Goal: Task Accomplishment & Management: Manage account settings

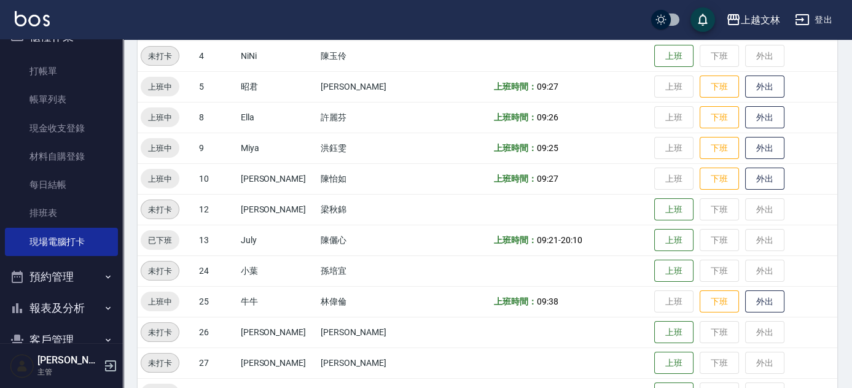
scroll to position [249, 0]
click at [704, 91] on button "下班" at bounding box center [719, 88] width 39 height 22
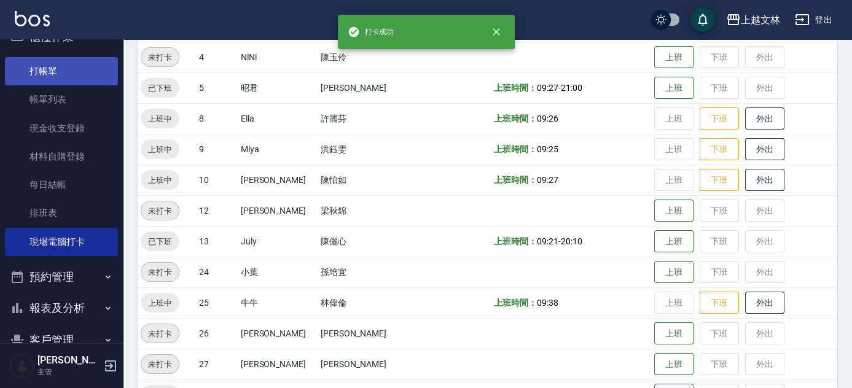
click at [33, 72] on link "打帳單" at bounding box center [61, 71] width 113 height 28
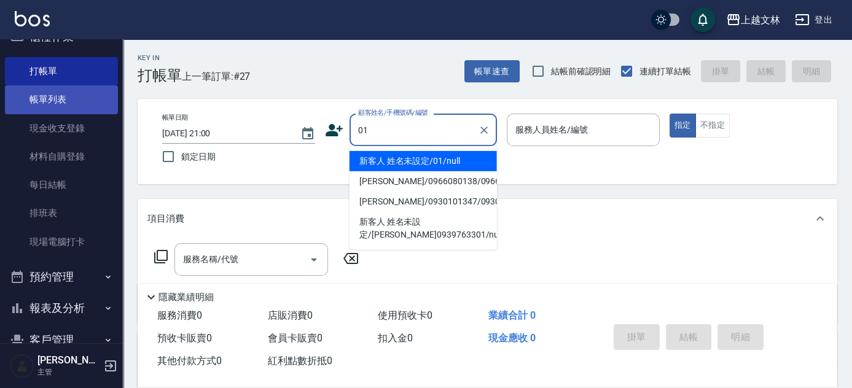
type input "新客人 姓名未設定/01/null"
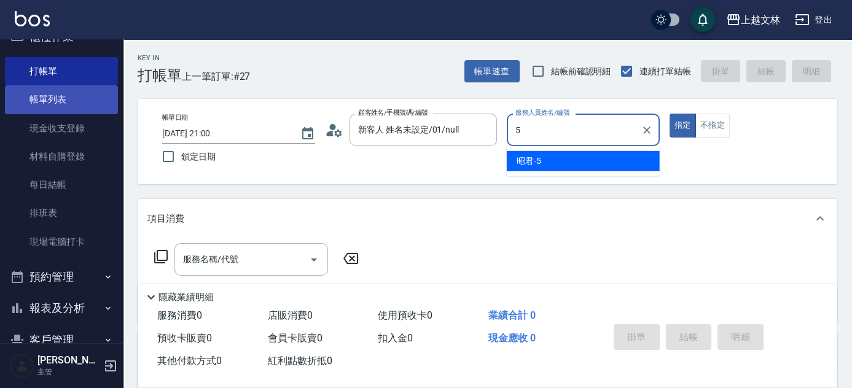
type input "昭君-5"
type button "true"
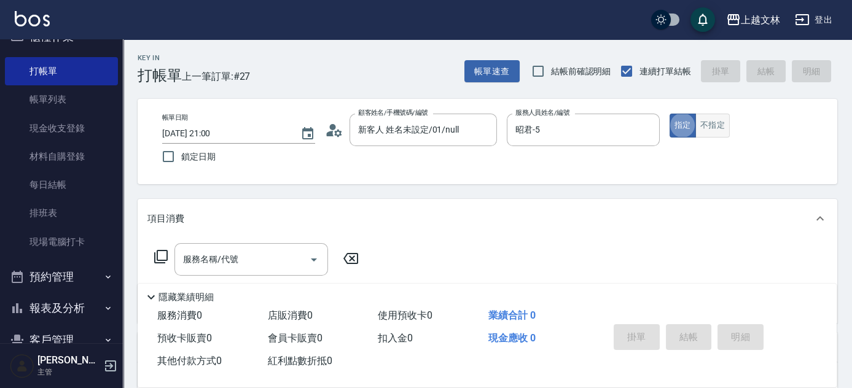
click at [707, 127] on button "不指定" at bounding box center [713, 126] width 34 height 24
click at [228, 253] on div "服務名稱/代號 服務名稱/代號" at bounding box center [252, 259] width 154 height 33
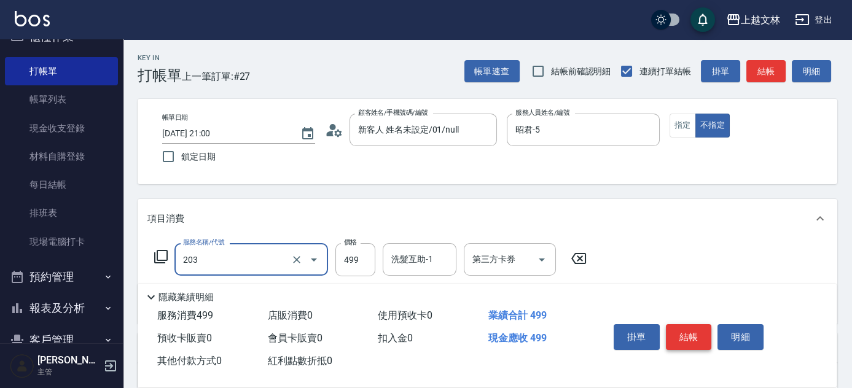
type input "B級洗+剪(203)"
click at [696, 332] on button "結帳" at bounding box center [689, 338] width 46 height 26
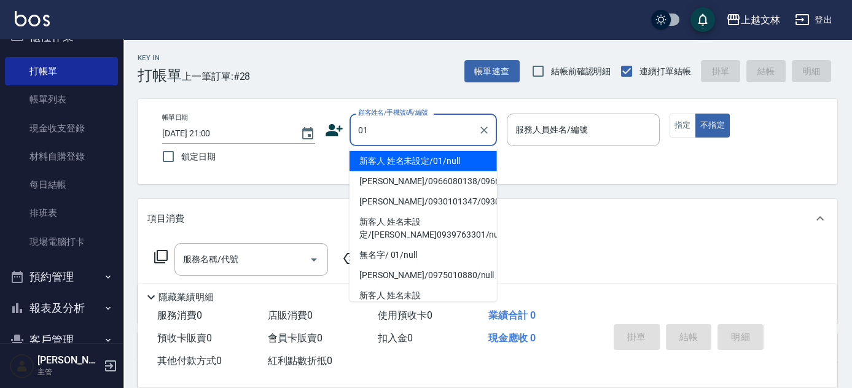
type input "新客人 姓名未設定/01/null"
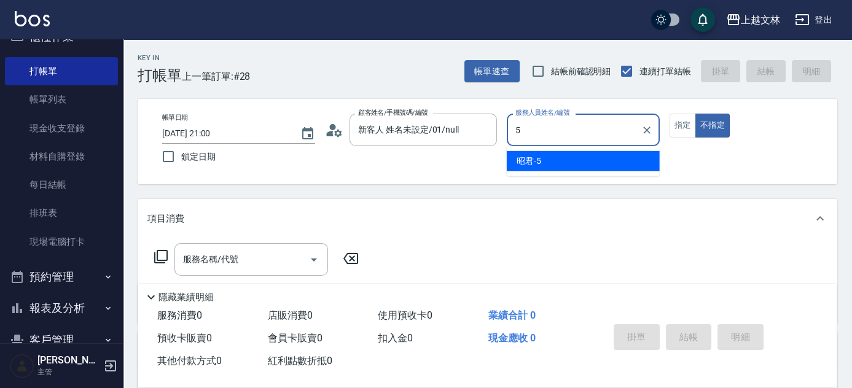
type input "5"
type button "false"
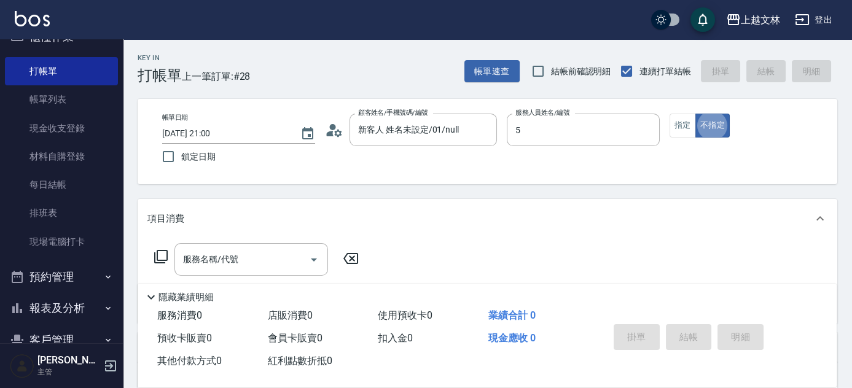
type input "昭君-5"
click at [278, 252] on input "服務名稱/代號" at bounding box center [242, 260] width 124 height 22
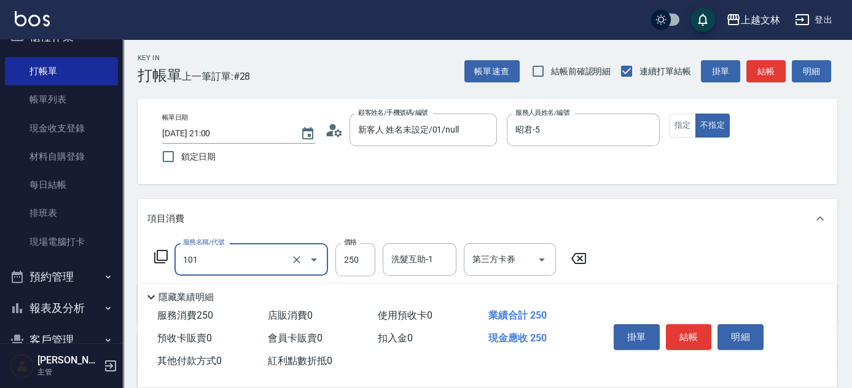
type input "洗髮(101)"
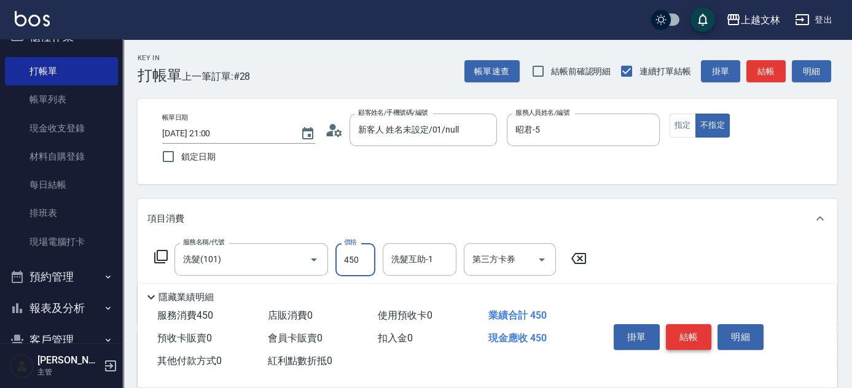
type input "450"
click at [680, 335] on button "結帳" at bounding box center [689, 338] width 46 height 26
click at [681, 332] on div "掛單 結帳 明細" at bounding box center [689, 339] width 160 height 39
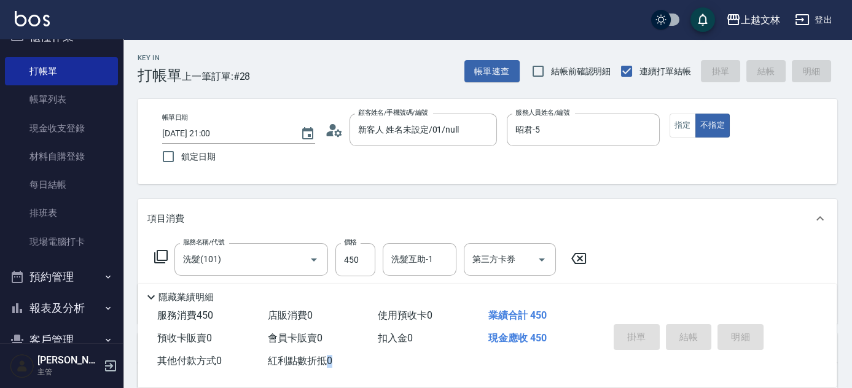
type input "2025/09/11 21:01"
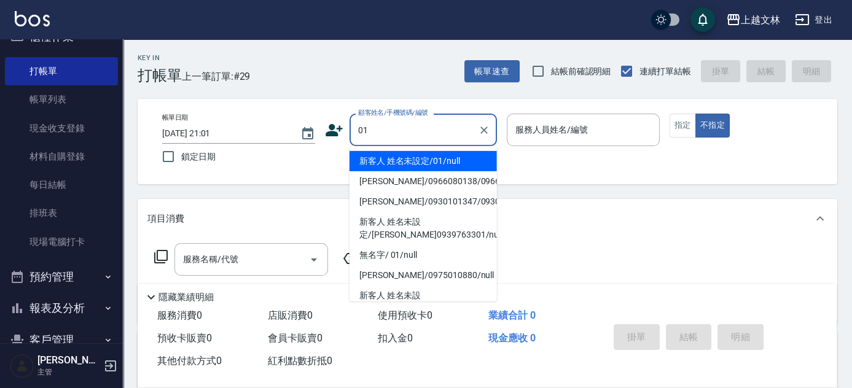
type input "新客人 姓名未設定/01/null"
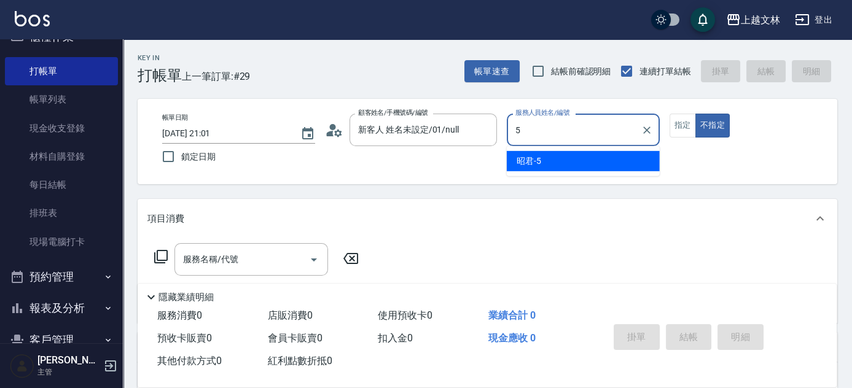
type input "昭君-5"
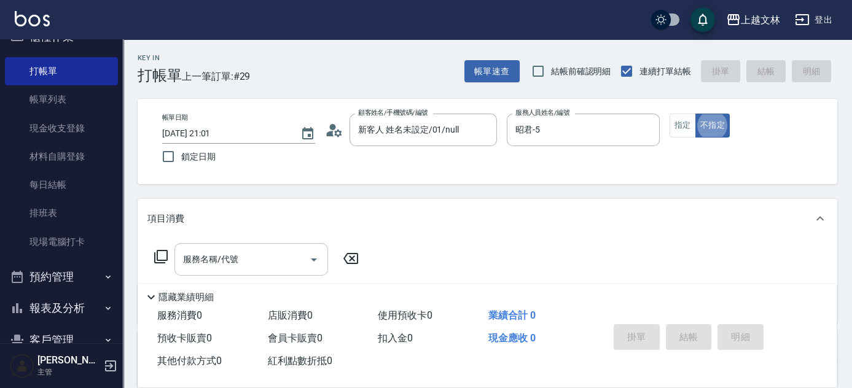
click at [257, 262] on input "服務名稱/代號" at bounding box center [242, 260] width 124 height 22
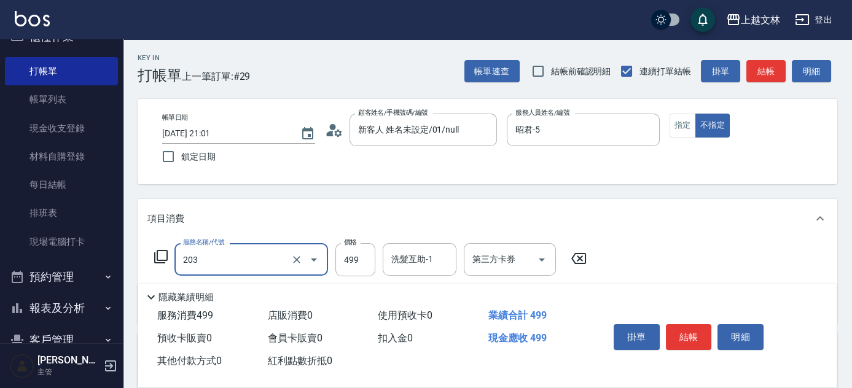
type input "B級洗+剪(203)"
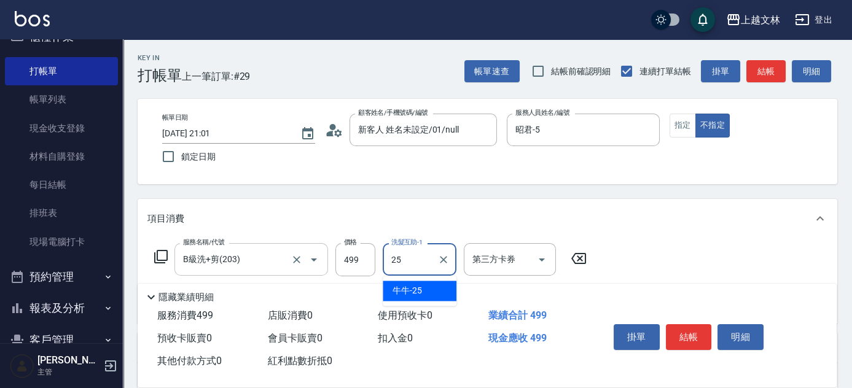
type input "牛牛-25"
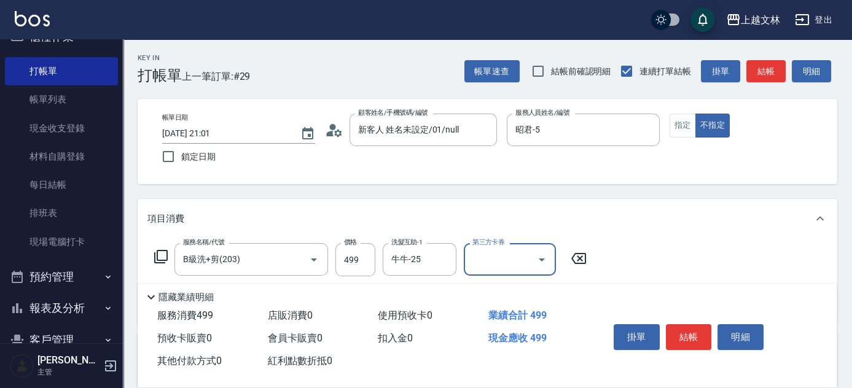
scroll to position [55, 0]
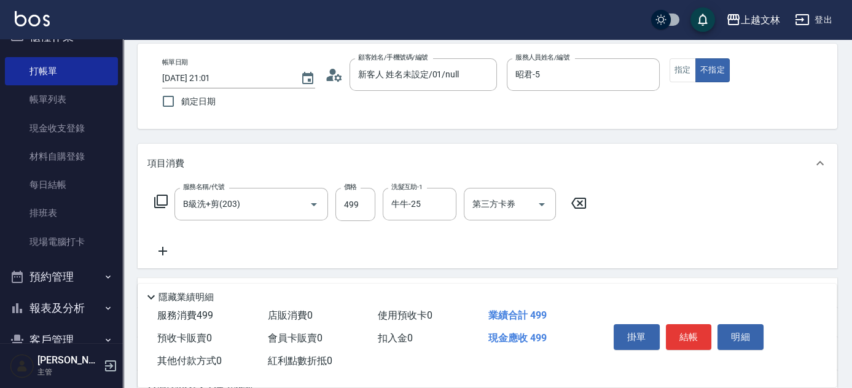
click at [167, 252] on icon at bounding box center [163, 251] width 31 height 15
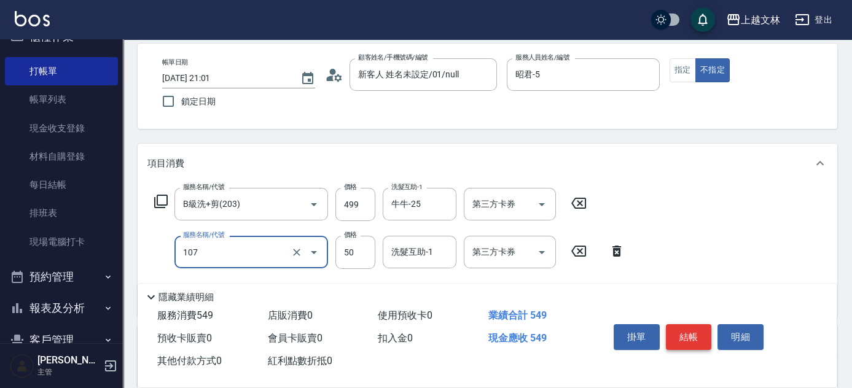
type input "精油(107)"
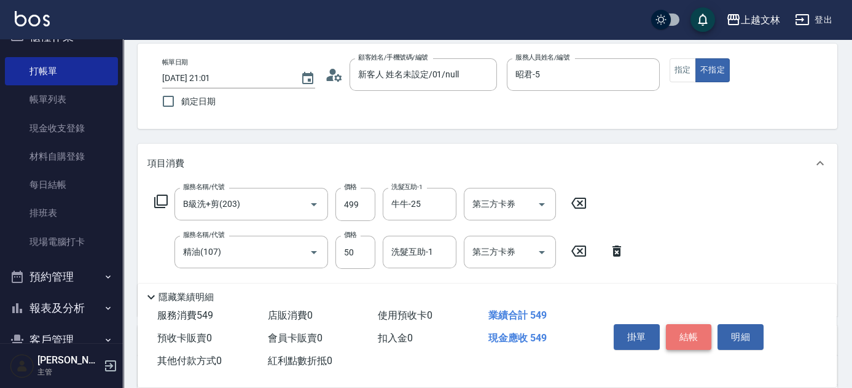
click at [694, 339] on button "結帳" at bounding box center [689, 338] width 46 height 26
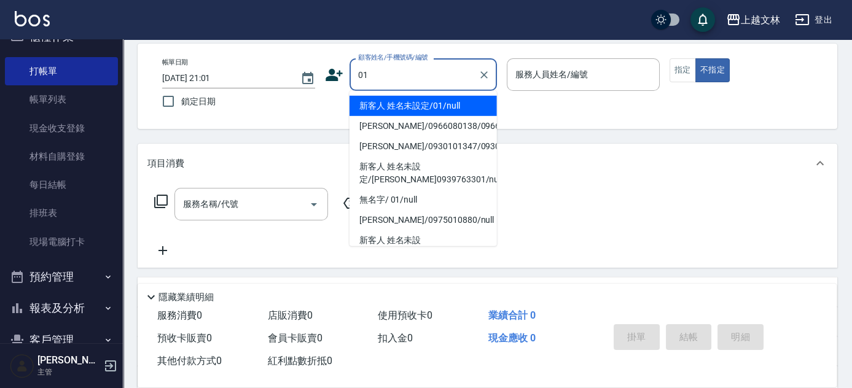
type input "新客人 姓名未設定/01/null"
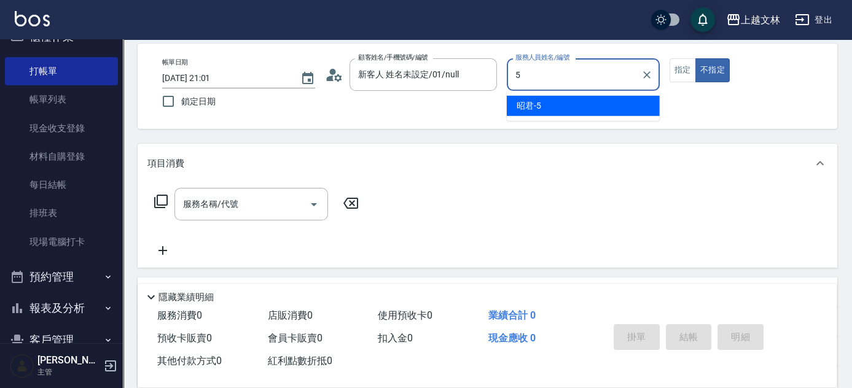
type input "昭君-5"
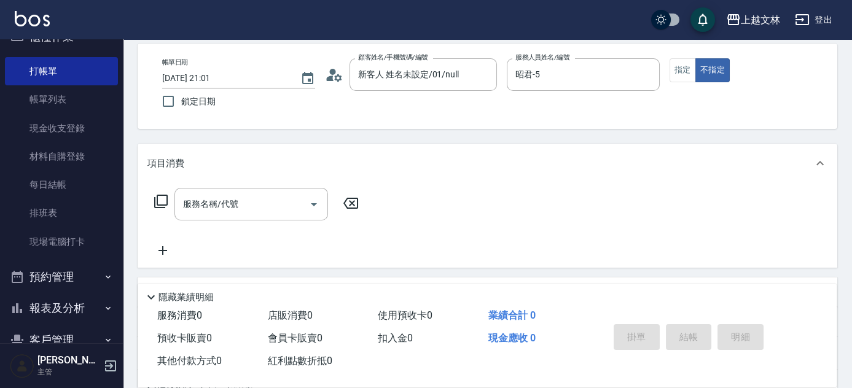
click at [670, 73] on button "指定" at bounding box center [683, 70] width 26 height 24
drag, startPoint x: 197, startPoint y: 213, endPoint x: 200, endPoint y: 219, distance: 7.4
click at [200, 217] on div "服務名稱/代號" at bounding box center [252, 204] width 154 height 33
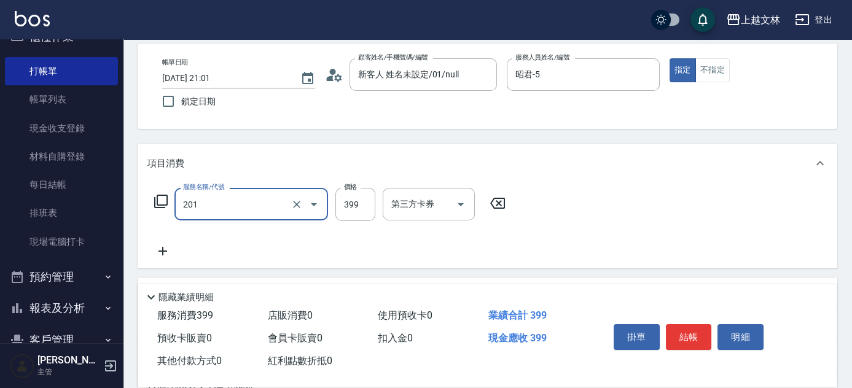
type input "B級單剪(201)"
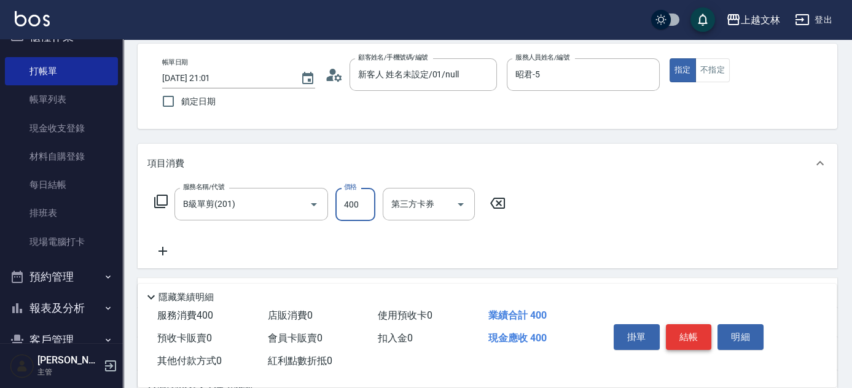
type input "400"
click at [698, 335] on button "結帳" at bounding box center [689, 338] width 46 height 26
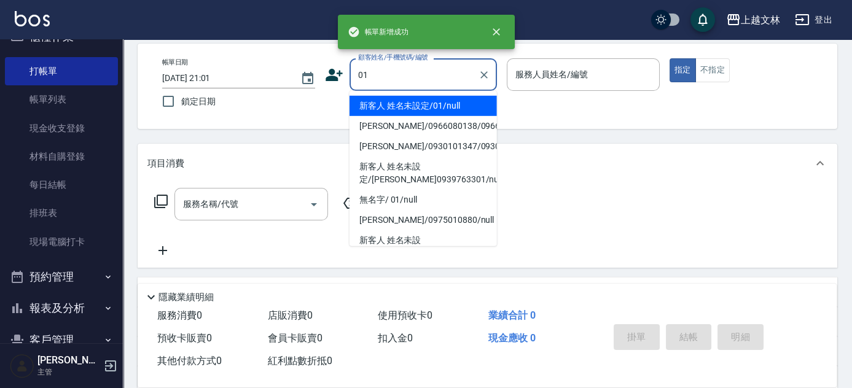
type input "新客人 姓名未設定/01/null"
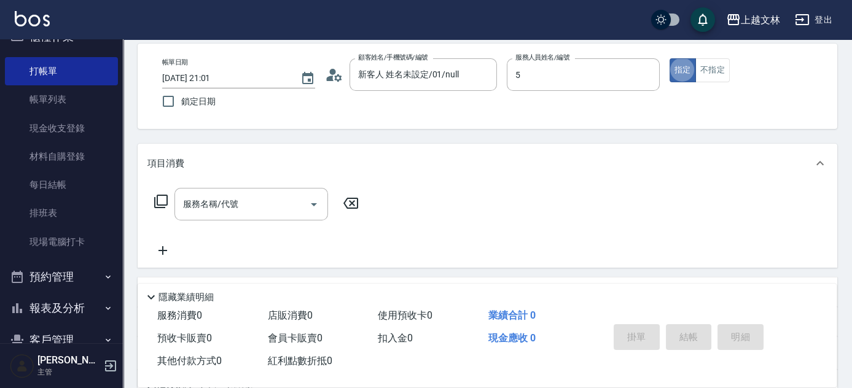
type input "昭君-5"
click at [240, 209] on input "服務名稱/代號" at bounding box center [242, 205] width 124 height 22
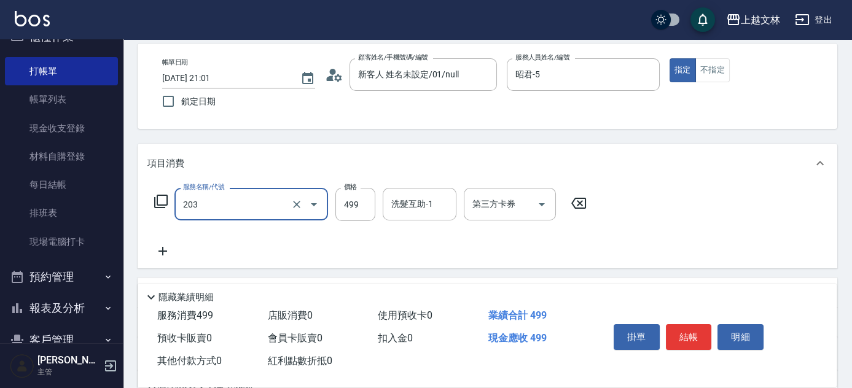
type input "B級洗+剪(203)"
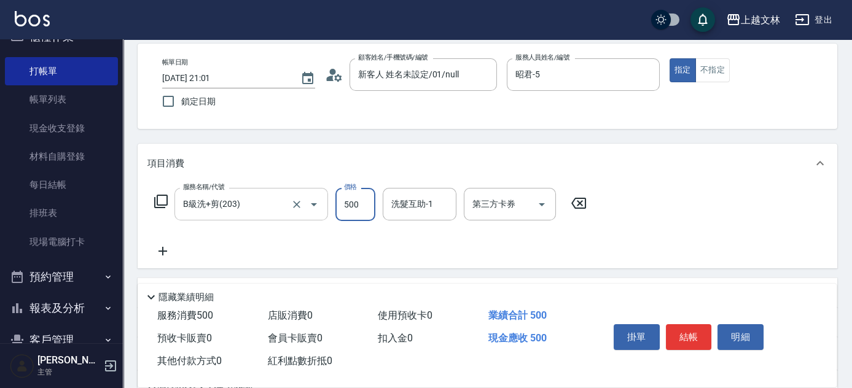
type input "500"
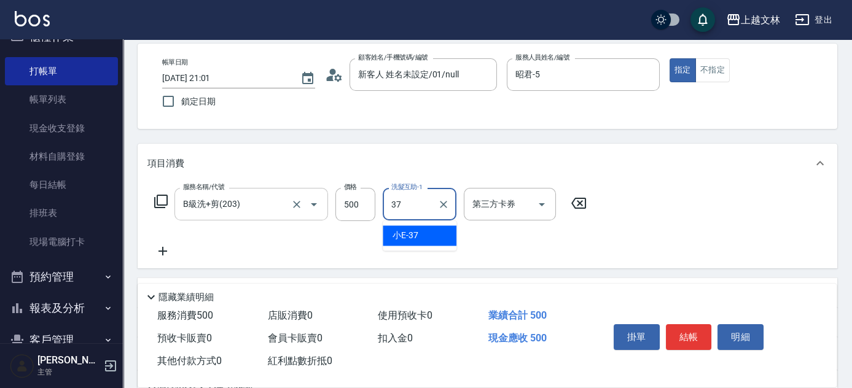
type input "小E-37"
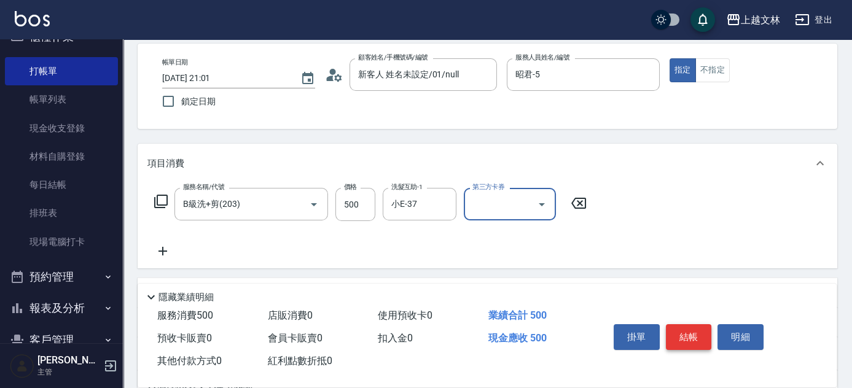
click at [694, 339] on button "結帳" at bounding box center [689, 338] width 46 height 26
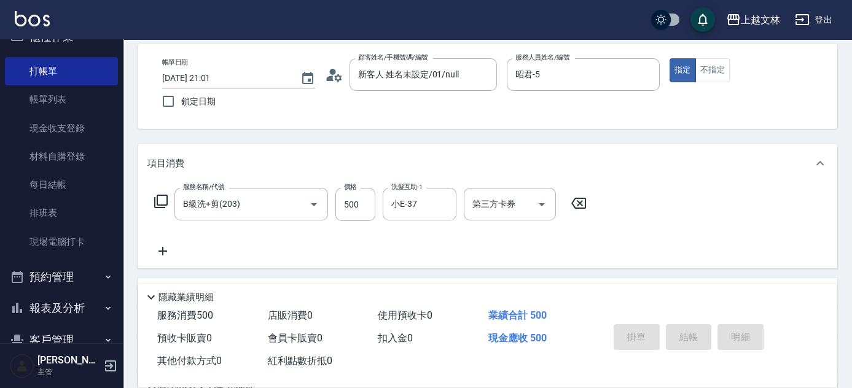
type input "2025/09/11 21:02"
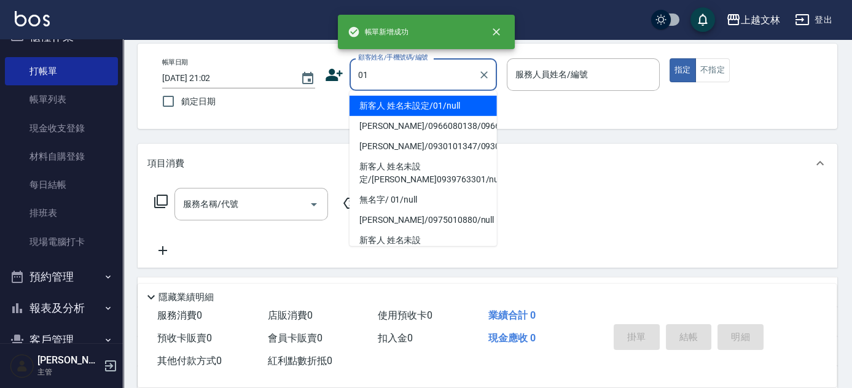
type input "新客人 姓名未設定/01/null"
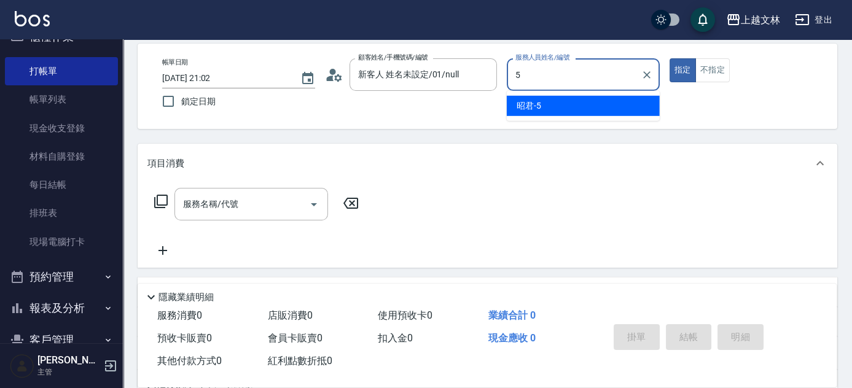
type input "昭君-5"
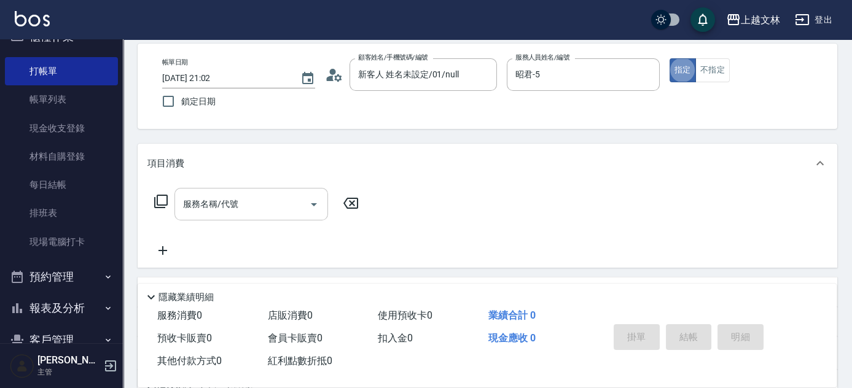
click at [260, 199] on input "服務名稱/代號" at bounding box center [242, 205] width 124 height 22
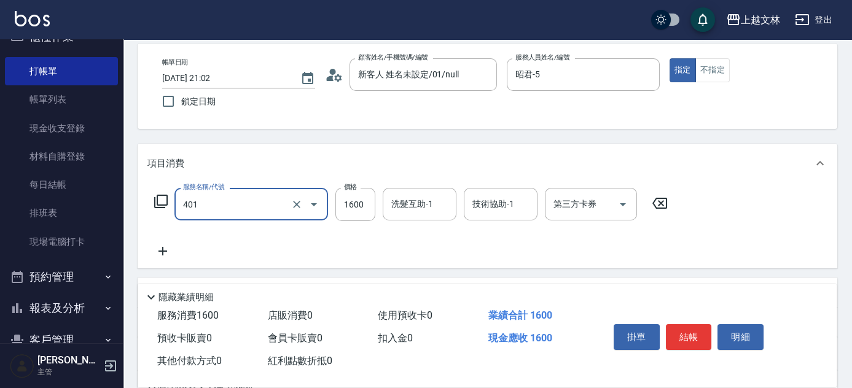
type input "基本染髮(401)"
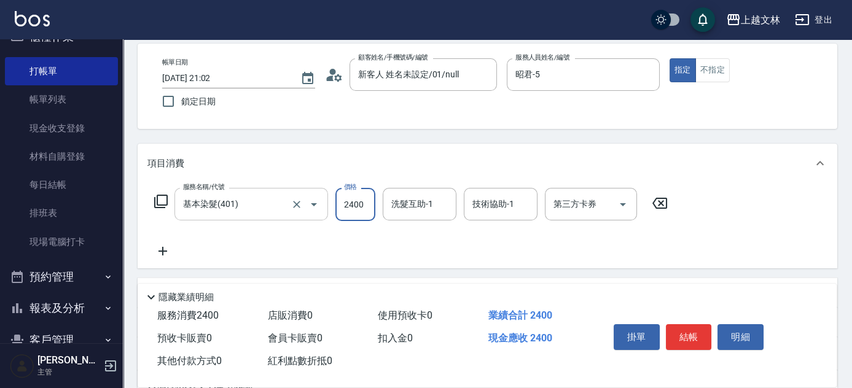
type input "2400"
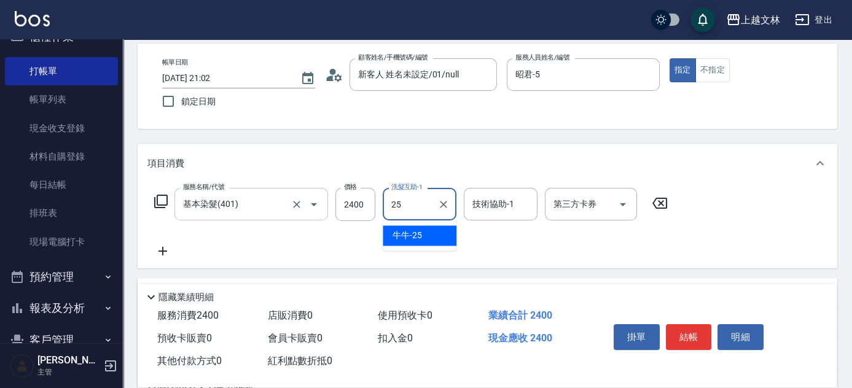
type input "牛牛-25"
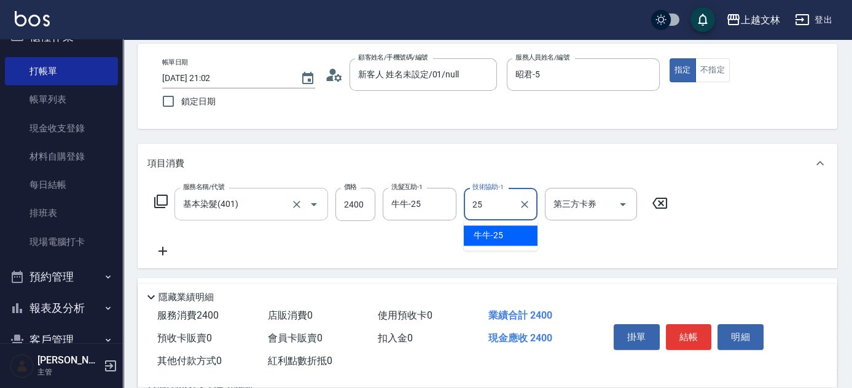
type input "牛牛-25"
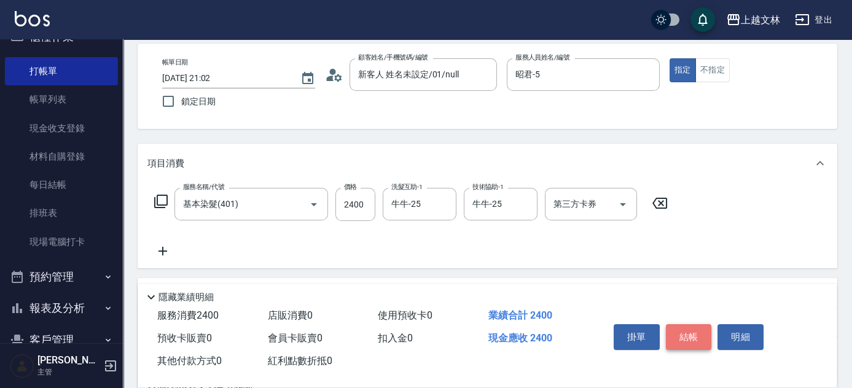
click at [694, 337] on button "結帳" at bounding box center [689, 338] width 46 height 26
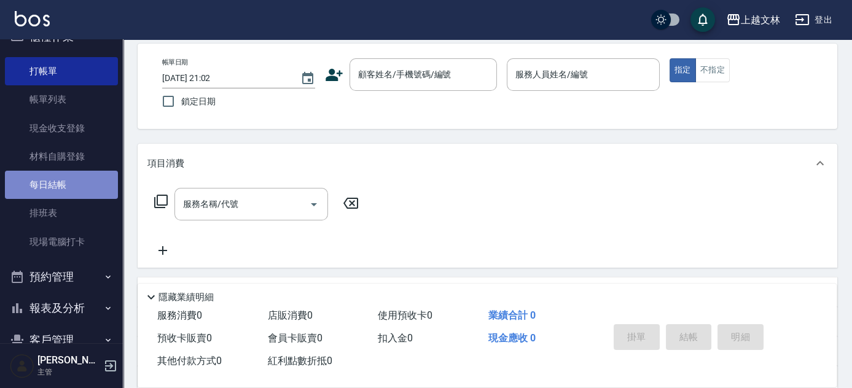
click at [73, 187] on link "每日結帳" at bounding box center [61, 185] width 113 height 28
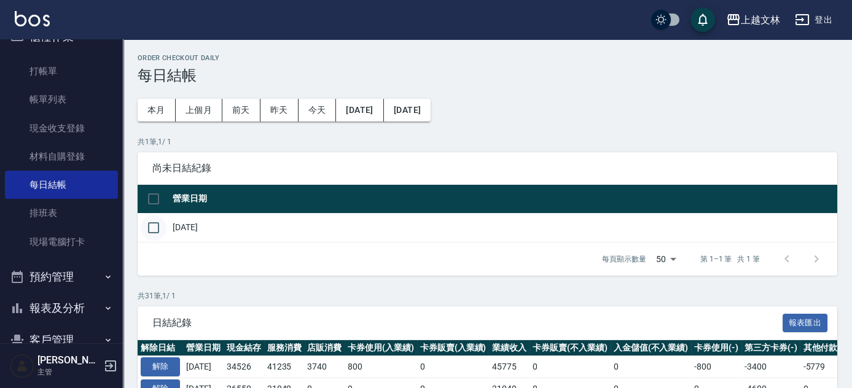
click at [159, 229] on input "checkbox" at bounding box center [154, 228] width 26 height 26
checkbox input "true"
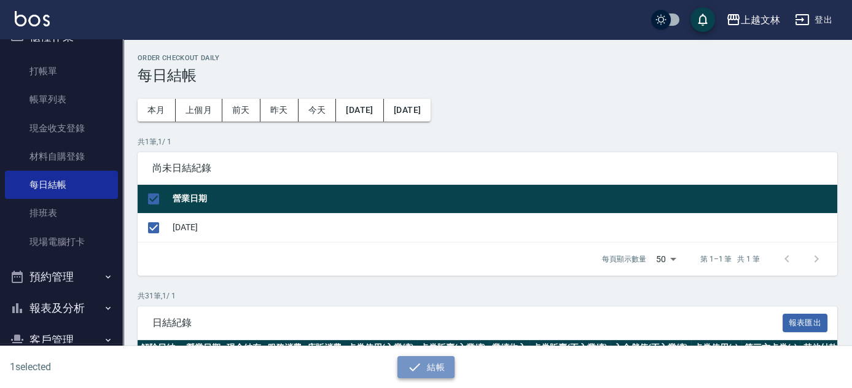
click at [419, 370] on icon "button" at bounding box center [414, 367] width 15 height 15
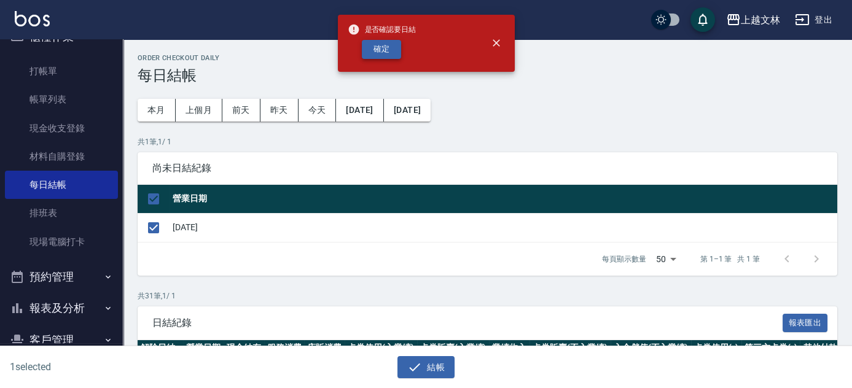
click at [388, 47] on button "確定" at bounding box center [381, 49] width 39 height 19
checkbox input "false"
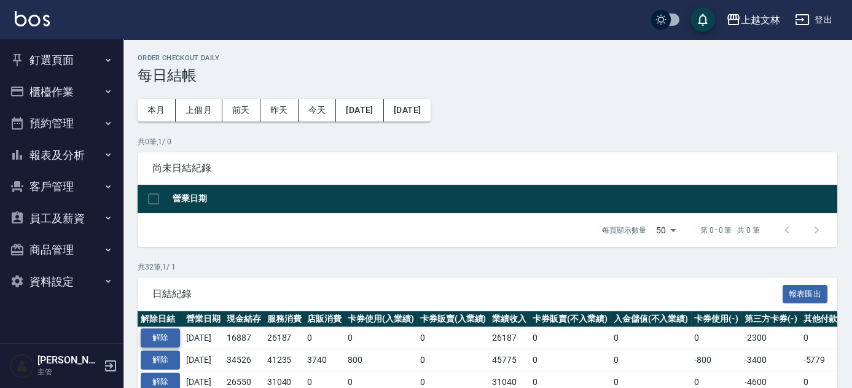
click at [163, 332] on button "解除" at bounding box center [160, 338] width 39 height 19
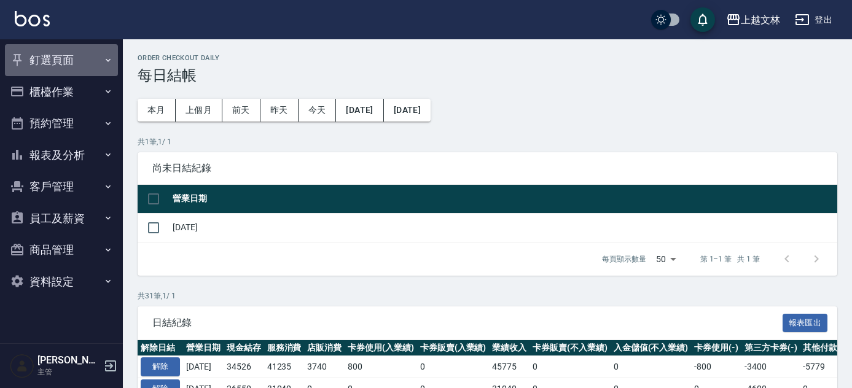
click at [45, 66] on button "釘選頁面" at bounding box center [61, 60] width 113 height 32
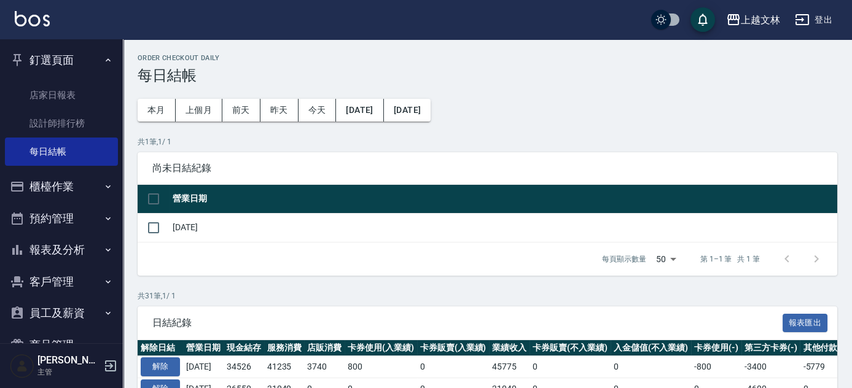
click at [45, 66] on button "釘選頁面" at bounding box center [61, 60] width 113 height 32
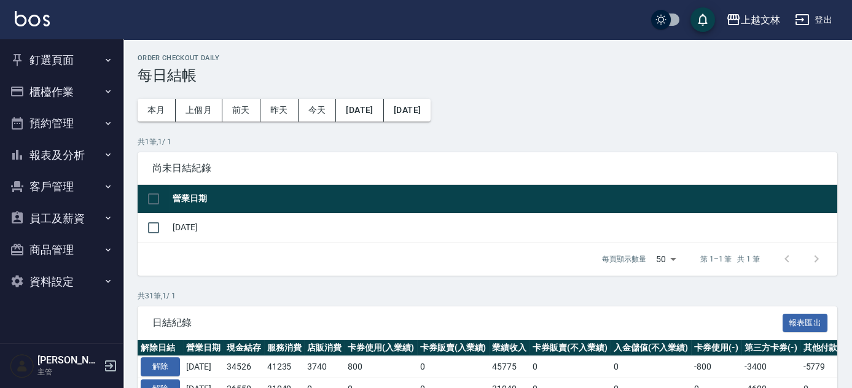
click at [34, 97] on button "櫃檯作業" at bounding box center [61, 92] width 113 height 32
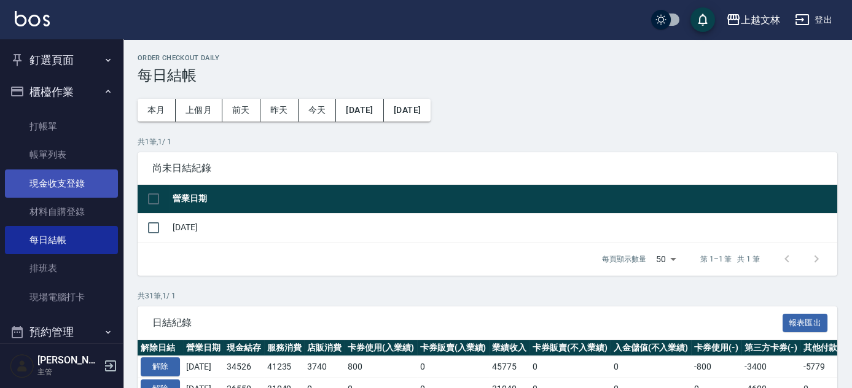
click at [52, 181] on link "現金收支登錄" at bounding box center [61, 184] width 113 height 28
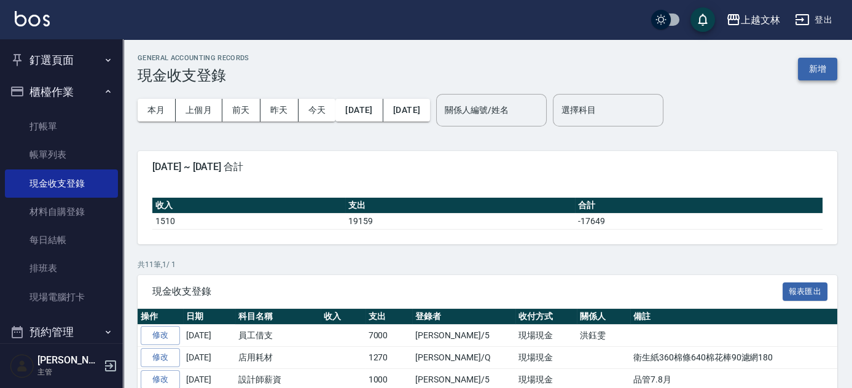
click at [828, 73] on button "新增" at bounding box center [817, 69] width 39 height 23
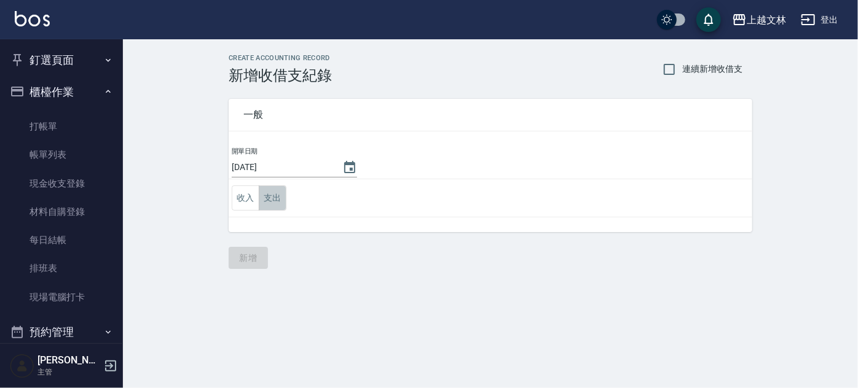
click at [267, 201] on button "支出" at bounding box center [273, 198] width 28 height 25
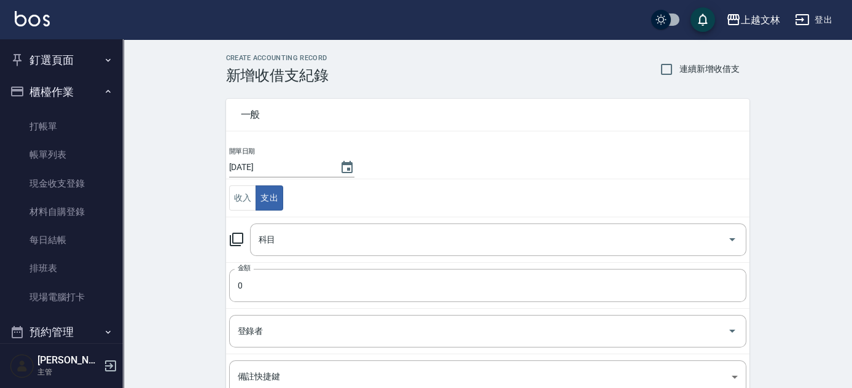
click at [240, 241] on icon at bounding box center [236, 239] width 15 height 15
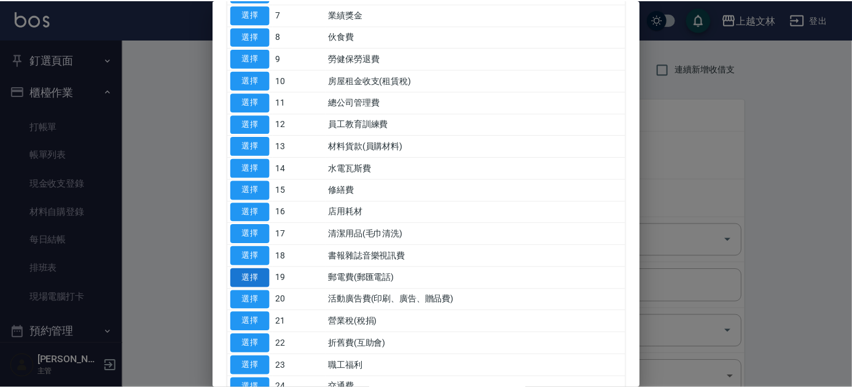
scroll to position [335, 0]
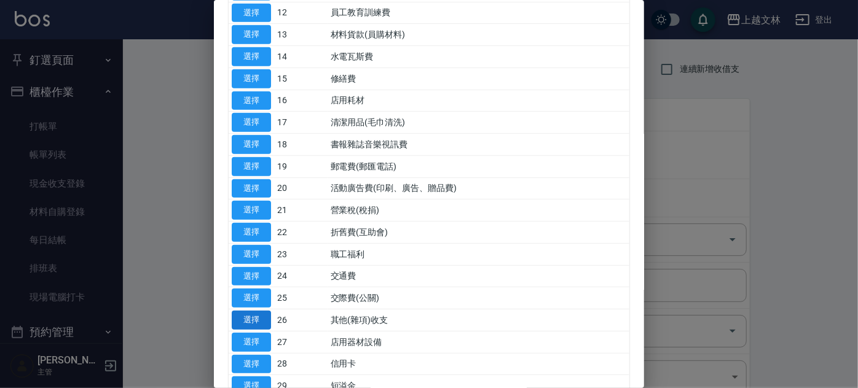
click at [254, 313] on button "選擇" at bounding box center [251, 320] width 39 height 19
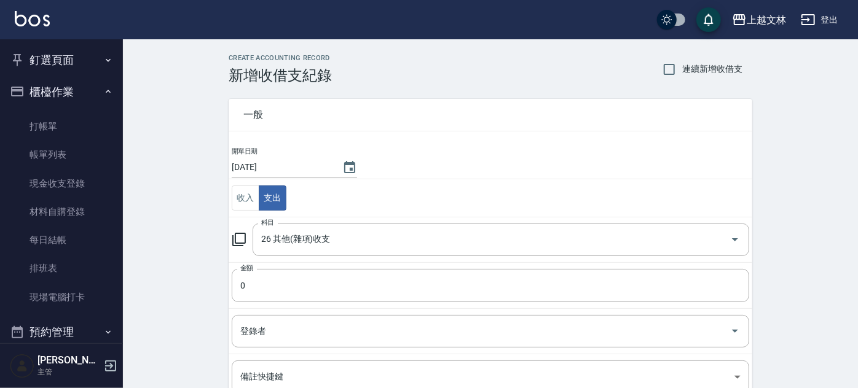
type input "26 其他(雜項)收支"
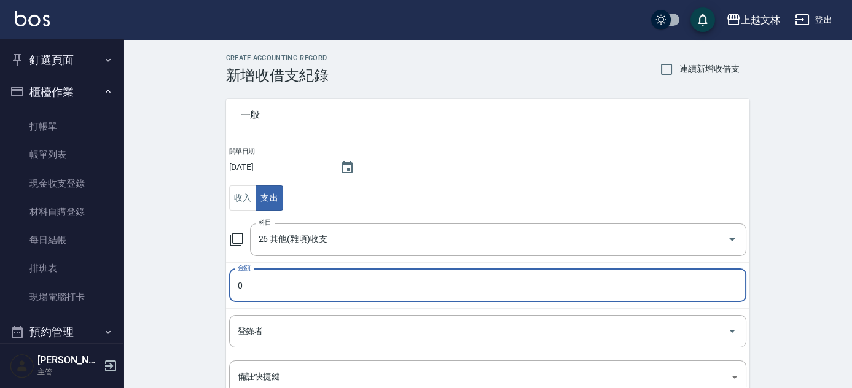
click at [297, 292] on input "0" at bounding box center [488, 285] width 518 height 33
type input "440"
click at [333, 330] on input "登錄者" at bounding box center [479, 332] width 488 height 22
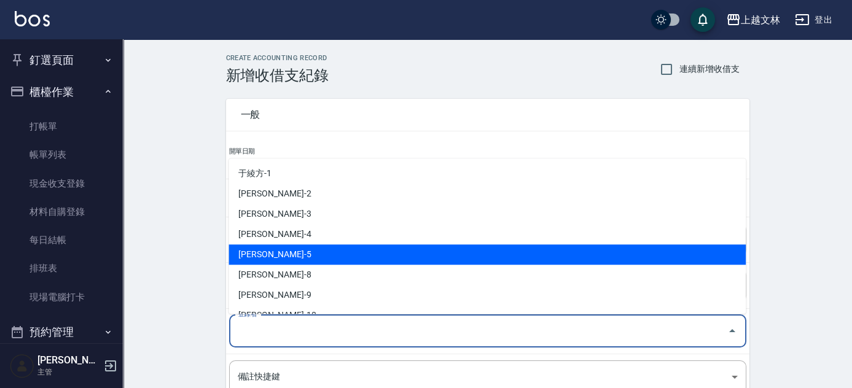
click at [315, 254] on li "[PERSON_NAME]-5" at bounding box center [488, 255] width 518 height 20
type input "[PERSON_NAME]-5"
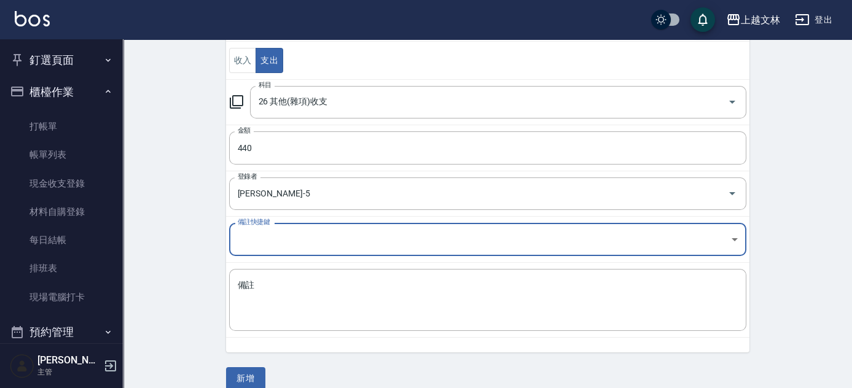
scroll to position [152, 0]
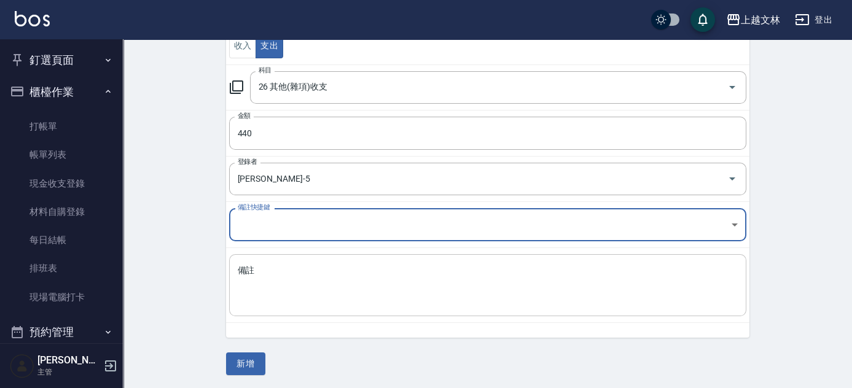
click at [328, 273] on textarea "備註" at bounding box center [488, 286] width 500 height 42
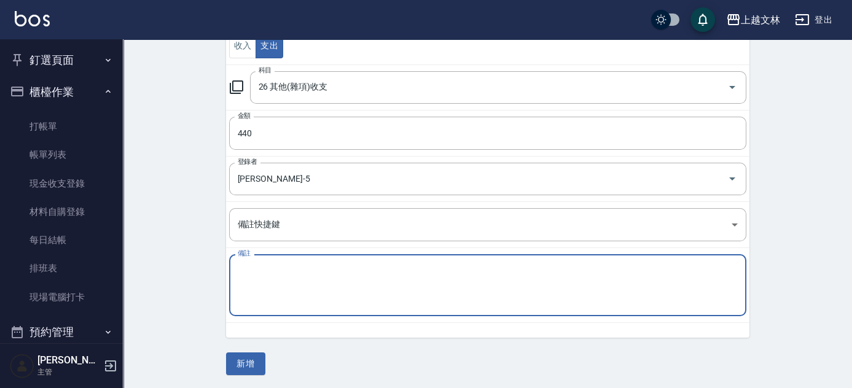
type textarea "z"
type textarea "芳香劑"
click at [243, 364] on button "新增" at bounding box center [245, 364] width 39 height 23
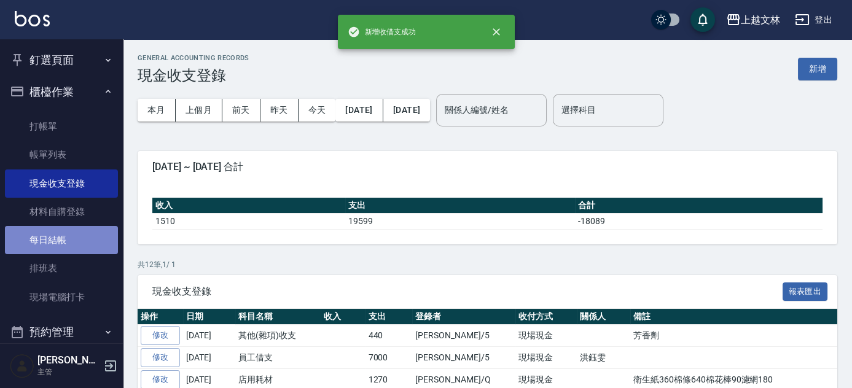
click at [65, 251] on link "每日結帳" at bounding box center [61, 240] width 113 height 28
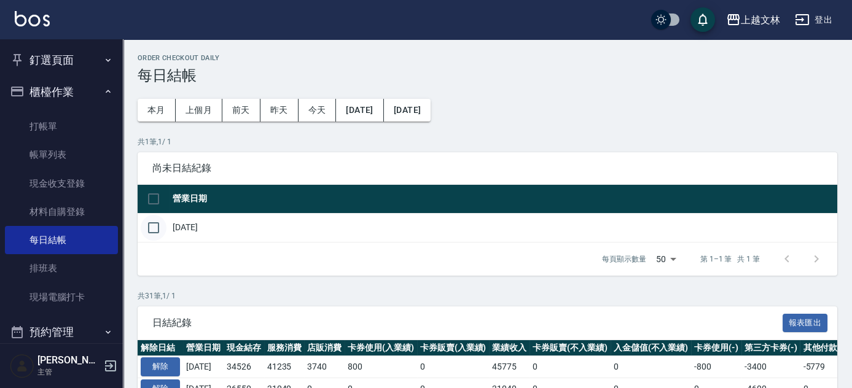
click at [159, 229] on input "checkbox" at bounding box center [154, 228] width 26 height 26
checkbox input "true"
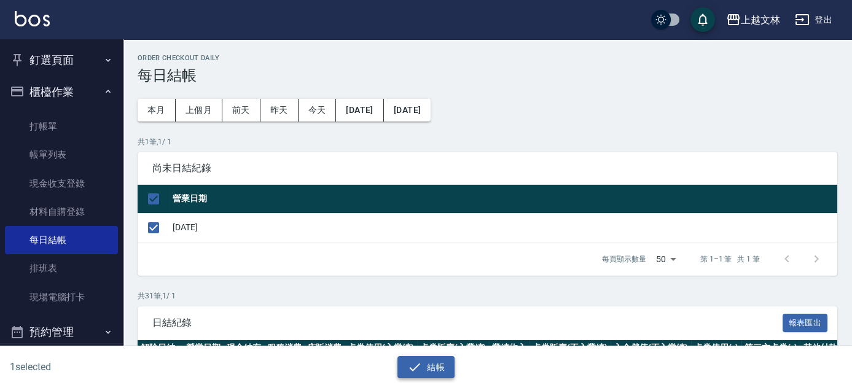
click at [433, 369] on button "結帳" at bounding box center [426, 367] width 57 height 23
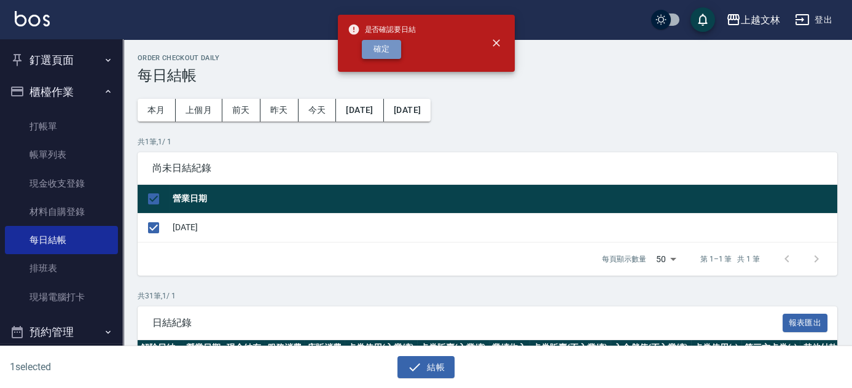
click at [379, 42] on button "確定" at bounding box center [381, 49] width 39 height 19
checkbox input "false"
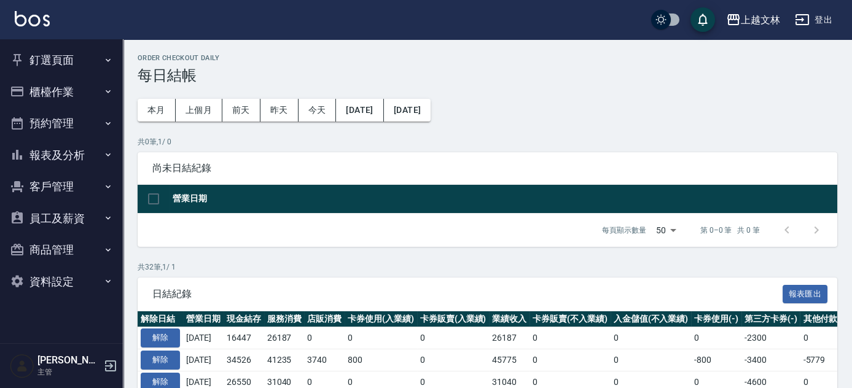
click at [55, 77] on button "櫃檯作業" at bounding box center [61, 92] width 113 height 32
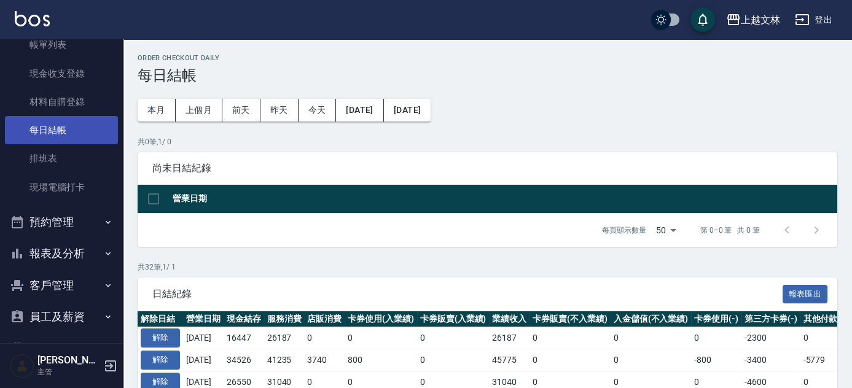
scroll to position [111, 0]
click at [49, 250] on button "報表及分析" at bounding box center [61, 253] width 113 height 32
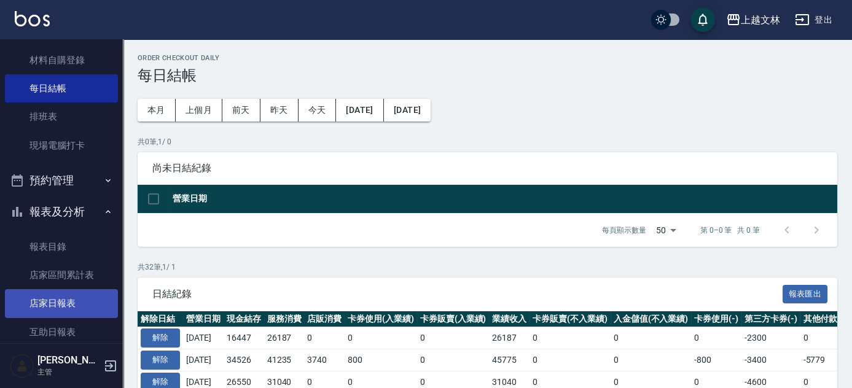
scroll to position [167, 0]
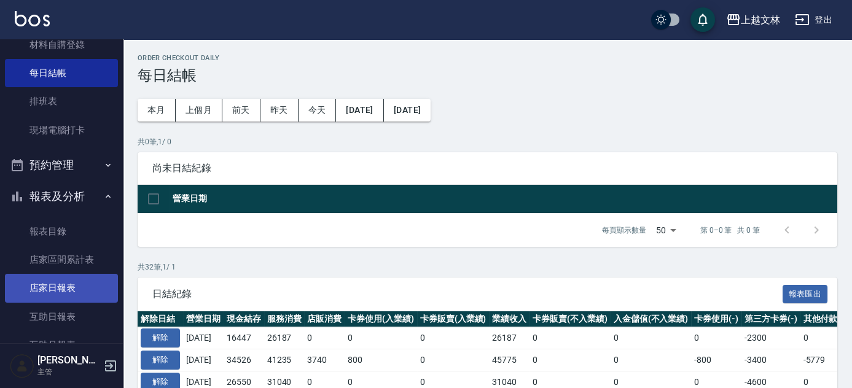
click at [50, 293] on link "店家日報表" at bounding box center [61, 288] width 113 height 28
